Goal: Transaction & Acquisition: Purchase product/service

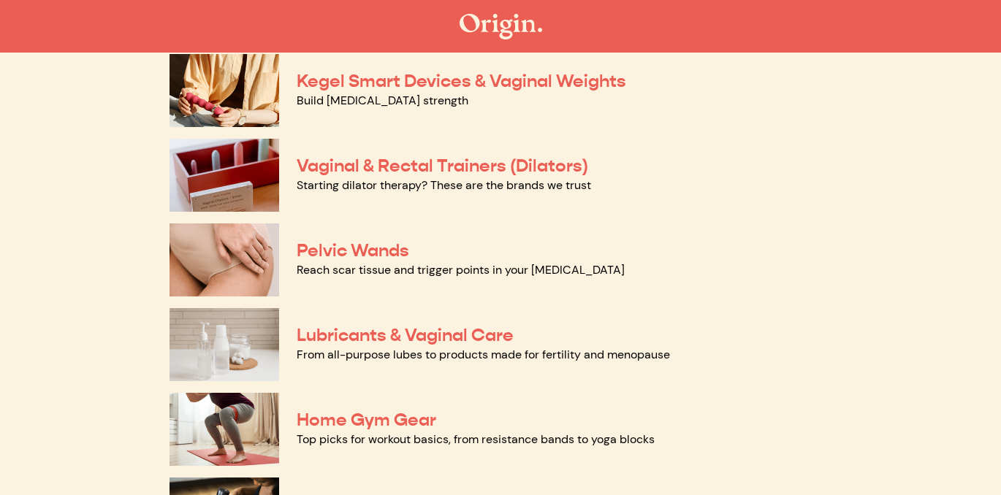
scroll to position [631, 0]
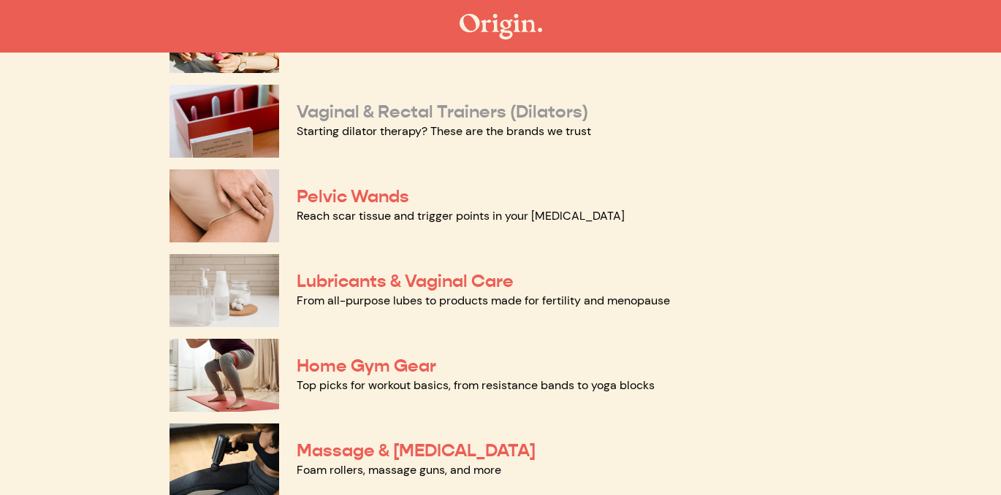
click at [463, 110] on link "Vaginal & Rectal Trainers (Dilators)" at bounding box center [442, 112] width 291 height 22
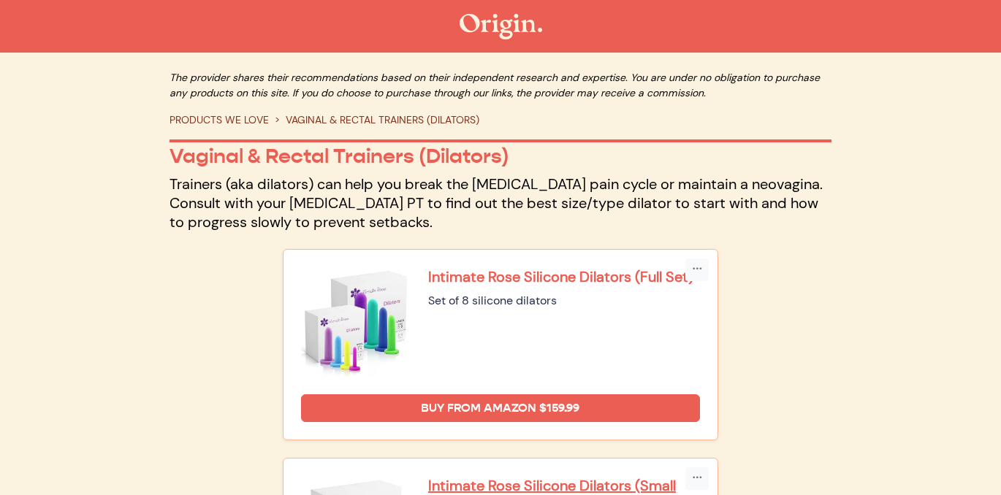
click at [655, 286] on p "Intimate Rose Silicone Dilators (Full Set)" at bounding box center [564, 276] width 272 height 19
